Goal: Find specific page/section: Find specific page/section

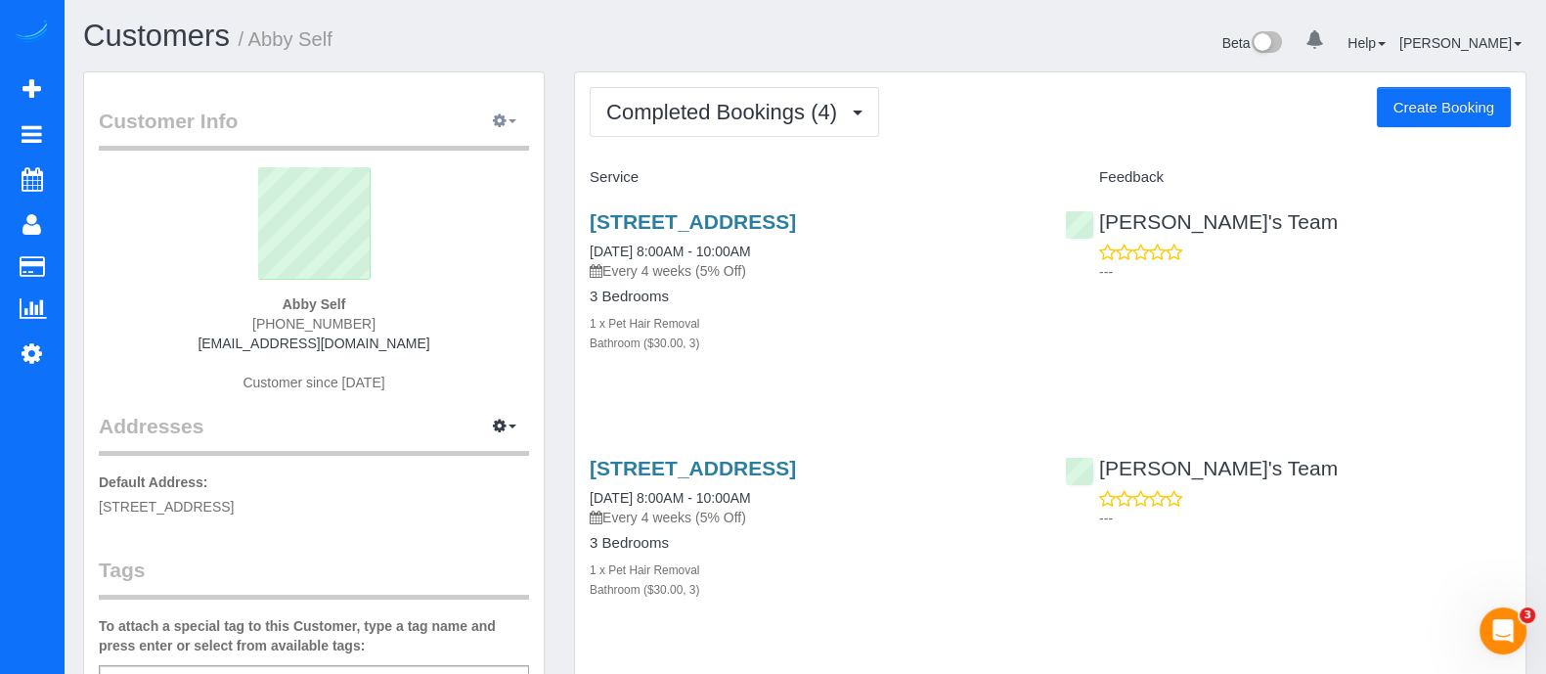
click at [505, 121] on icon "button" at bounding box center [500, 120] width 14 height 12
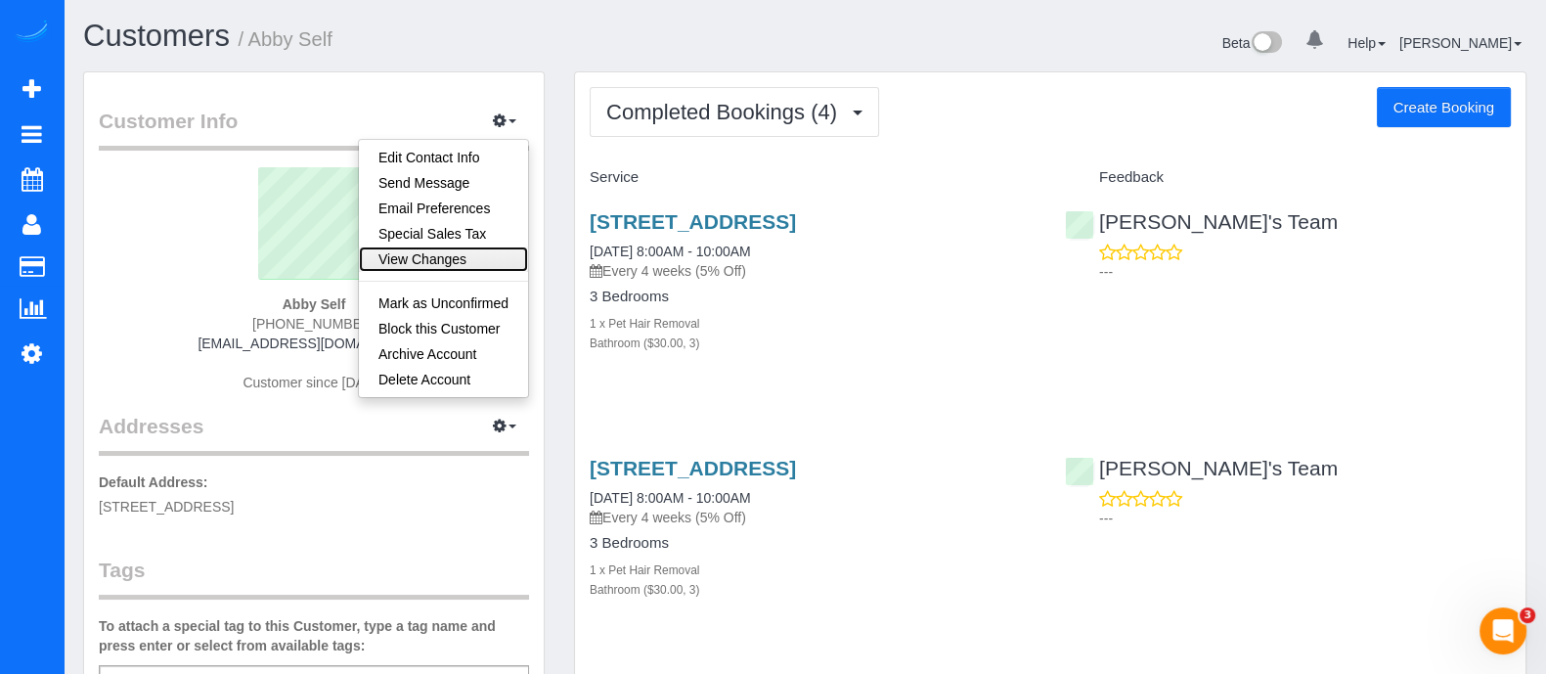
click at [466, 246] on link "View Changes" at bounding box center [443, 258] width 169 height 25
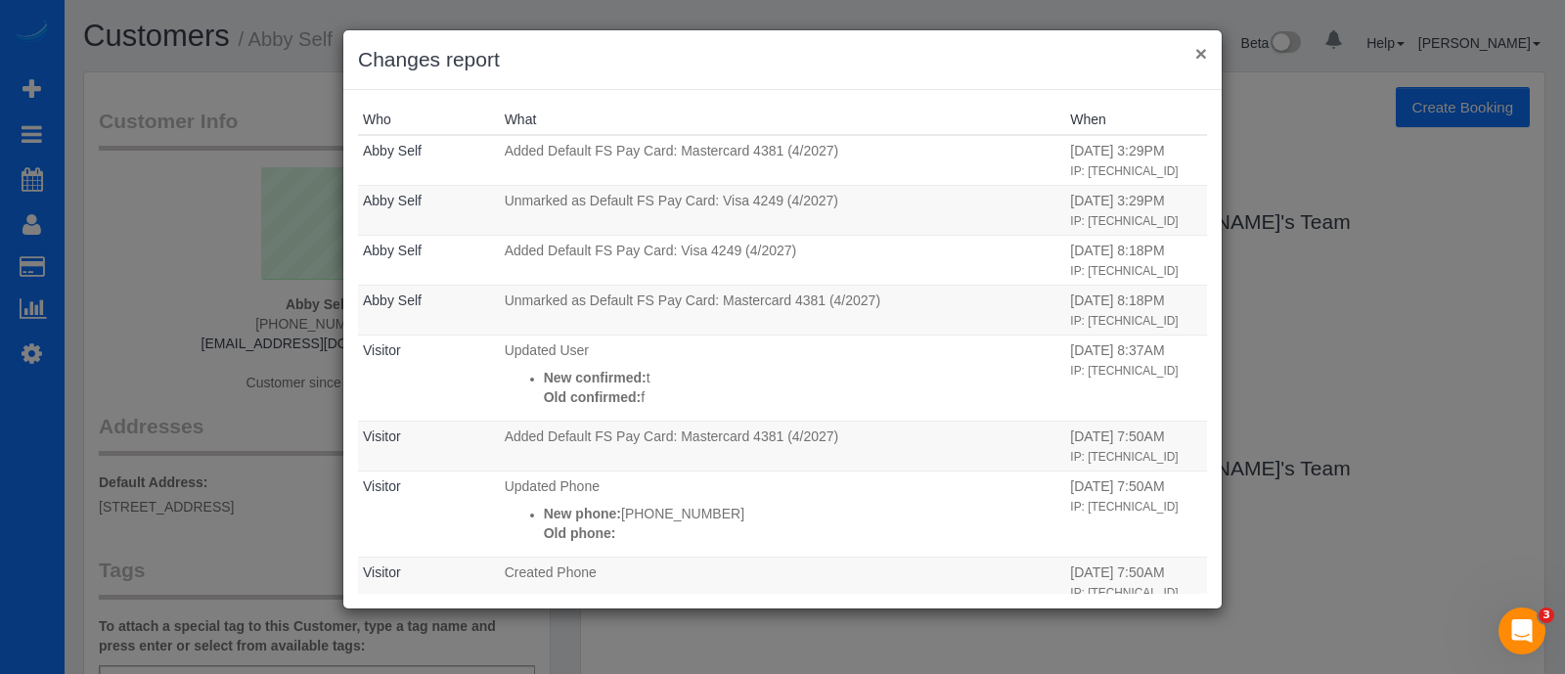
click at [1199, 56] on button "×" at bounding box center [1201, 53] width 12 height 21
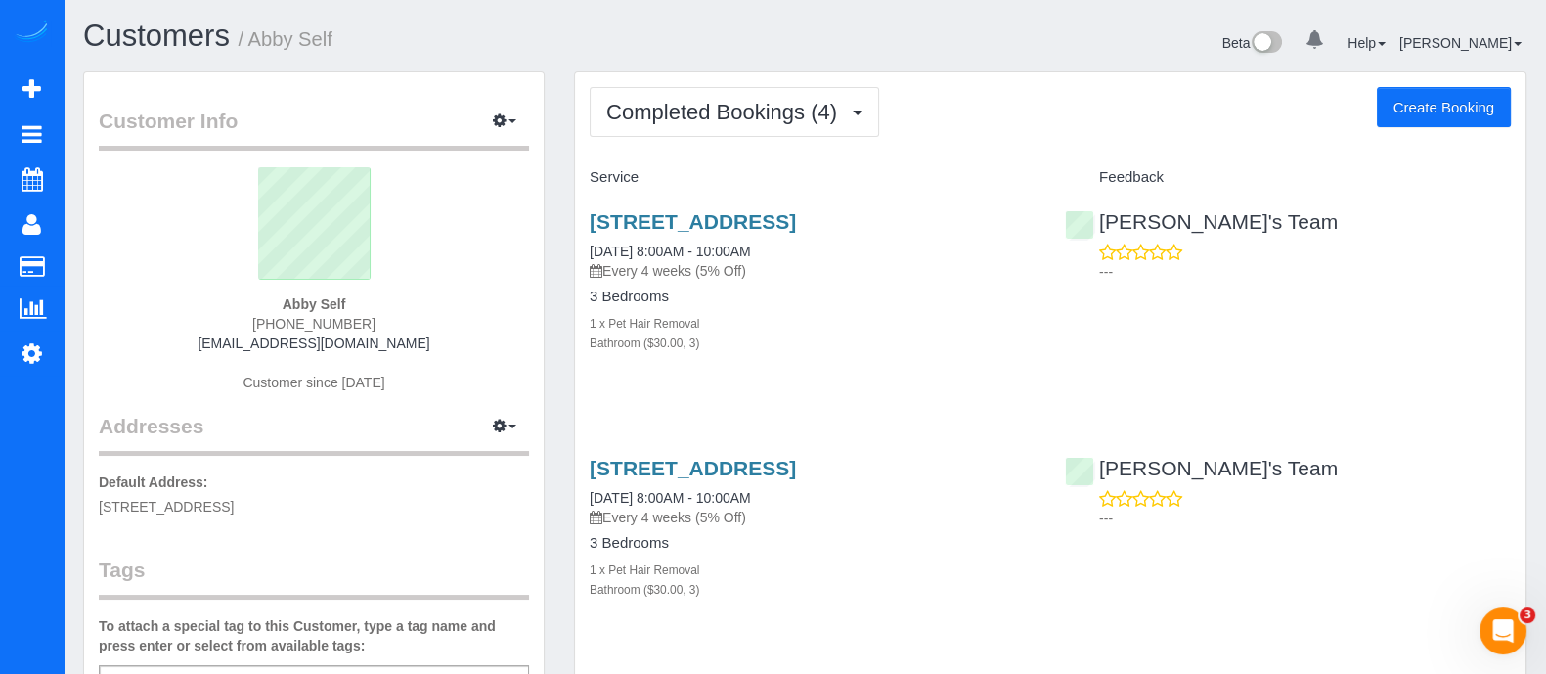
drag, startPoint x: 352, startPoint y: 302, endPoint x: 267, endPoint y: 301, distance: 85.1
click at [267, 301] on div "Abby Self [PHONE_NUMBER] [EMAIL_ADDRESS][DOMAIN_NAME] Customer since [DATE]" at bounding box center [314, 289] width 430 height 245
copy strong "Abby Self"
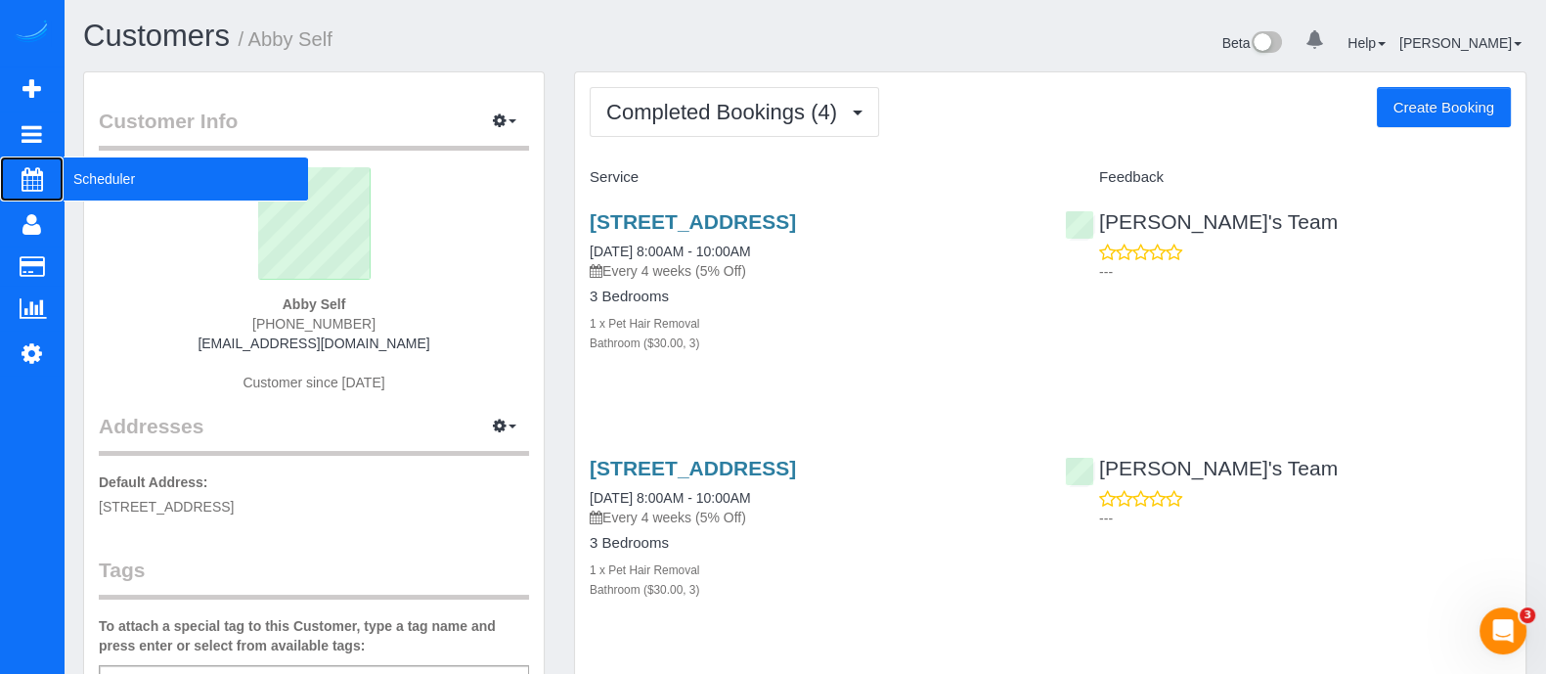
click at [96, 188] on span "Scheduler" at bounding box center [186, 178] width 245 height 45
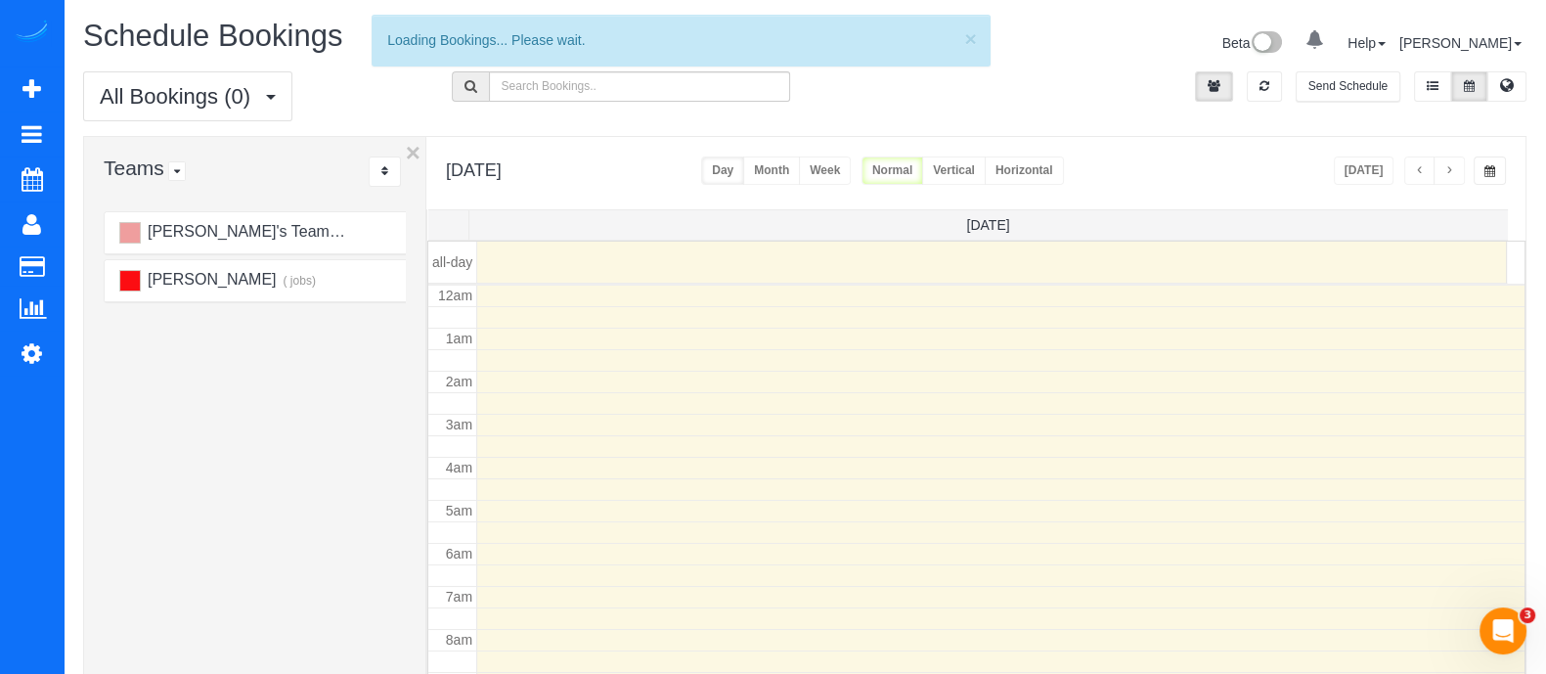
scroll to position [257, 0]
